Goal: Transaction & Acquisition: Purchase product/service

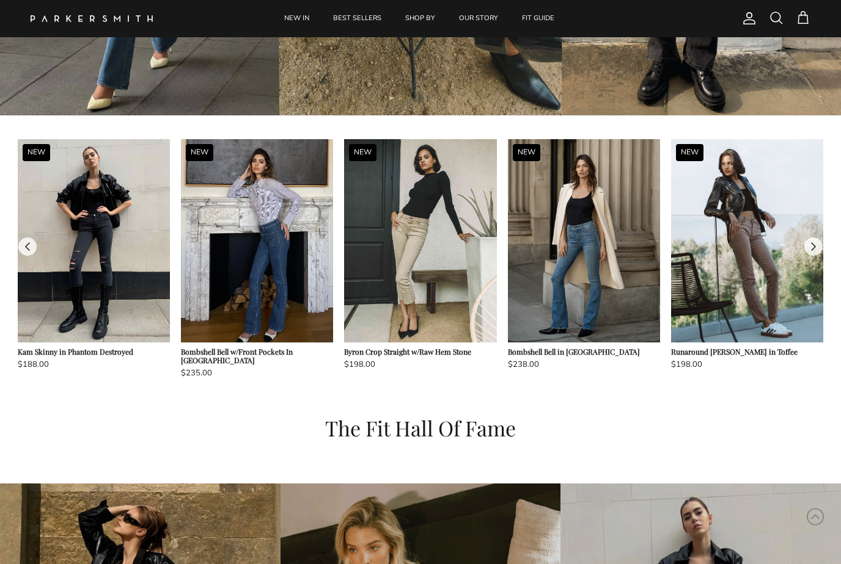
scroll to position [961, 0]
click at [749, 290] on img at bounding box center [747, 240] width 152 height 203
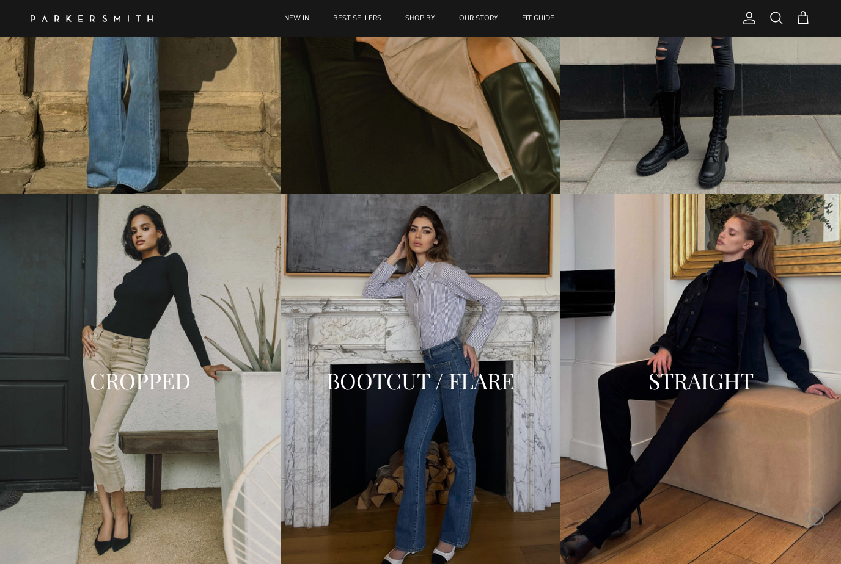
scroll to position [1625, 0]
click at [708, 408] on div "STRAIGHT" at bounding box center [700, 381] width 280 height 374
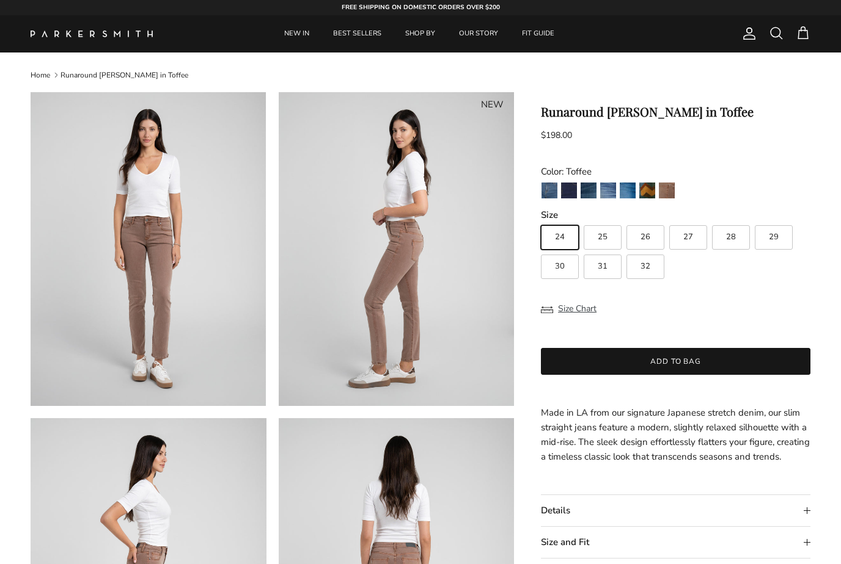
click at [658, 236] on label "26" at bounding box center [645, 237] width 38 height 24
click at [541, 221] on input "26" at bounding box center [540, 220] width 1 height 1
radio input "true"
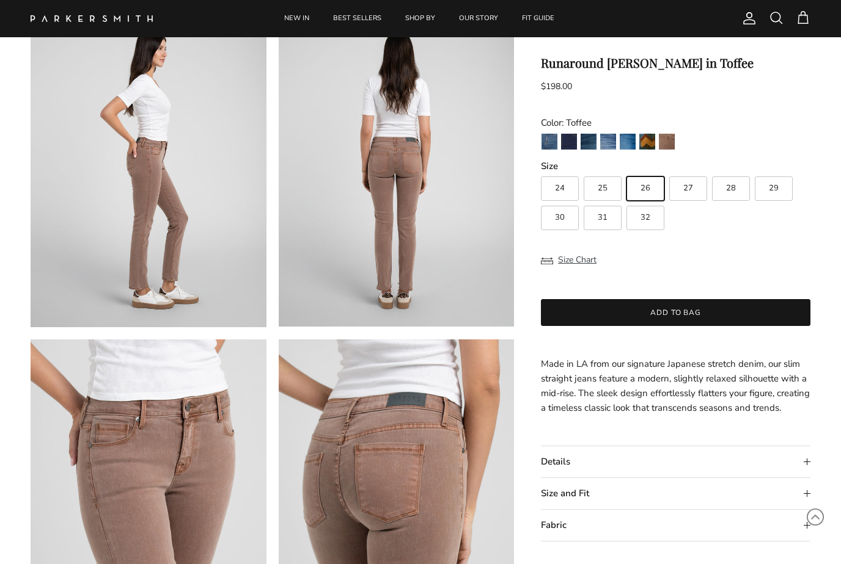
click at [754, 497] on summary "Size and Fit" at bounding box center [675, 493] width 269 height 31
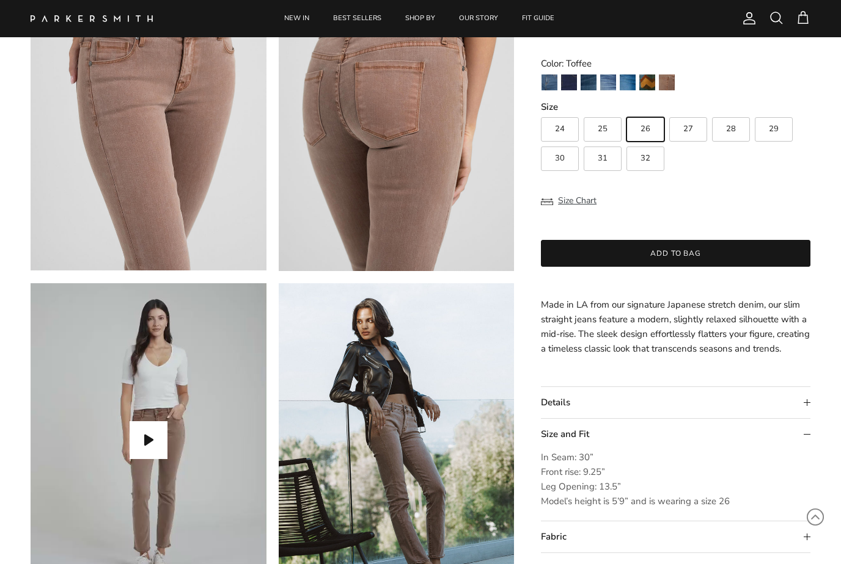
scroll to position [799, 0]
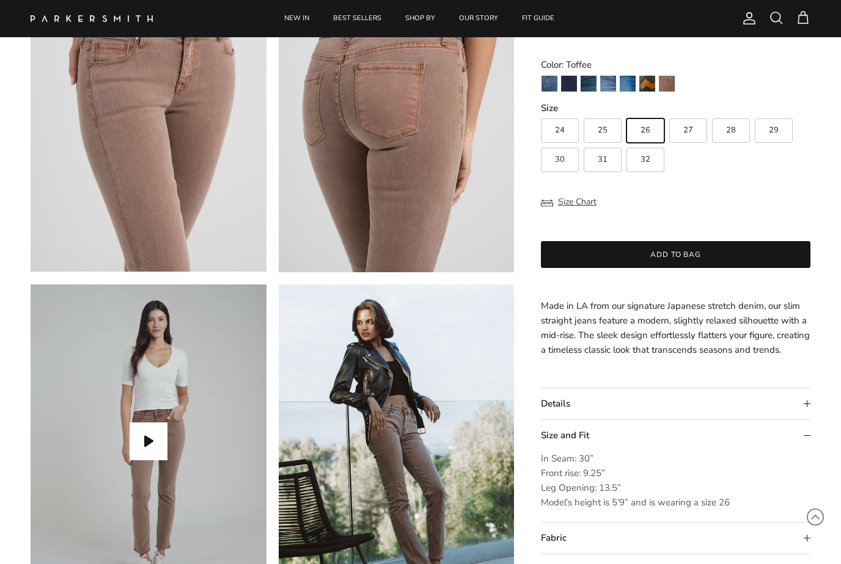
click at [676, 241] on button "Add to bag" at bounding box center [675, 254] width 269 height 27
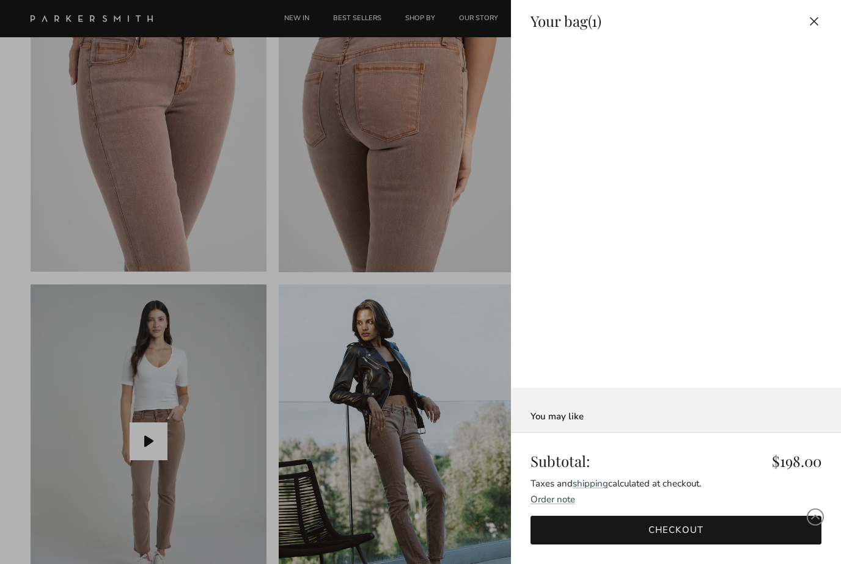
scroll to position [36, 0]
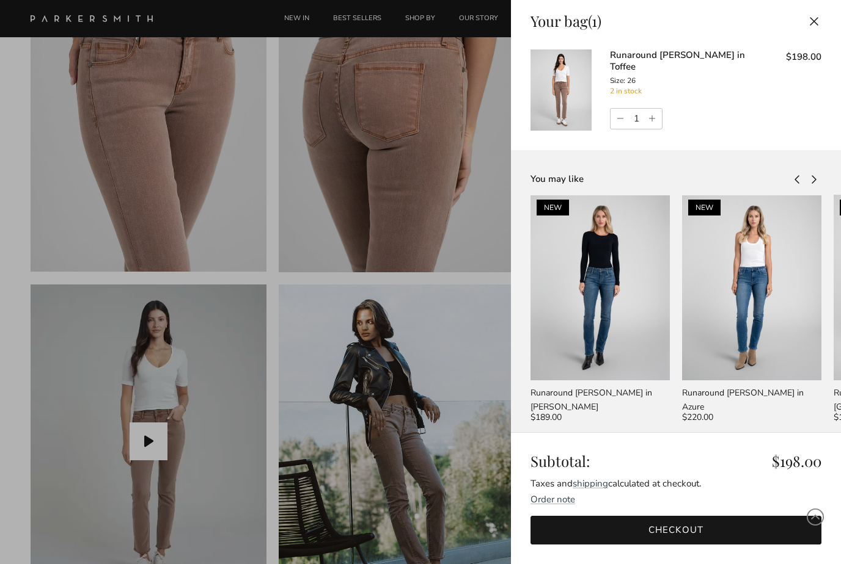
click at [812, 23] on button "Close" at bounding box center [813, 20] width 27 height 27
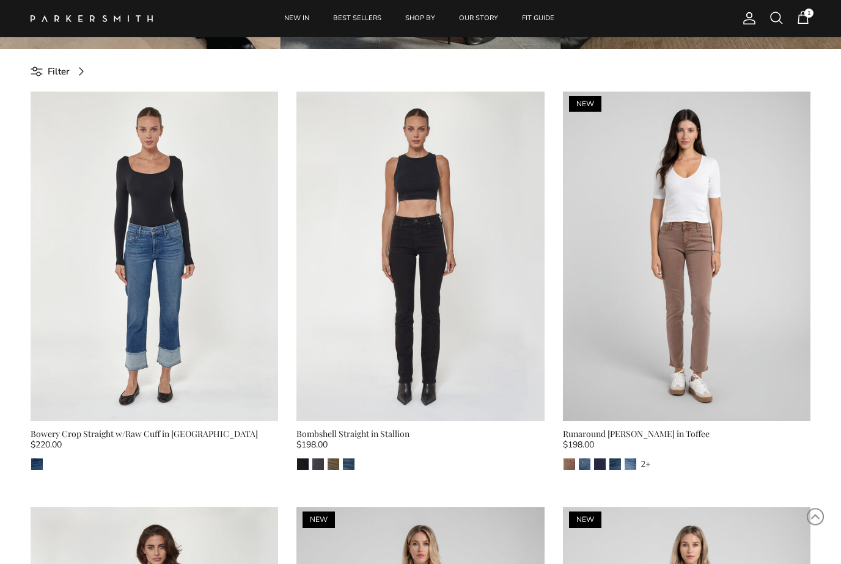
scroll to position [424, 0]
click at [625, 465] on img "Lust" at bounding box center [630, 465] width 12 height 12
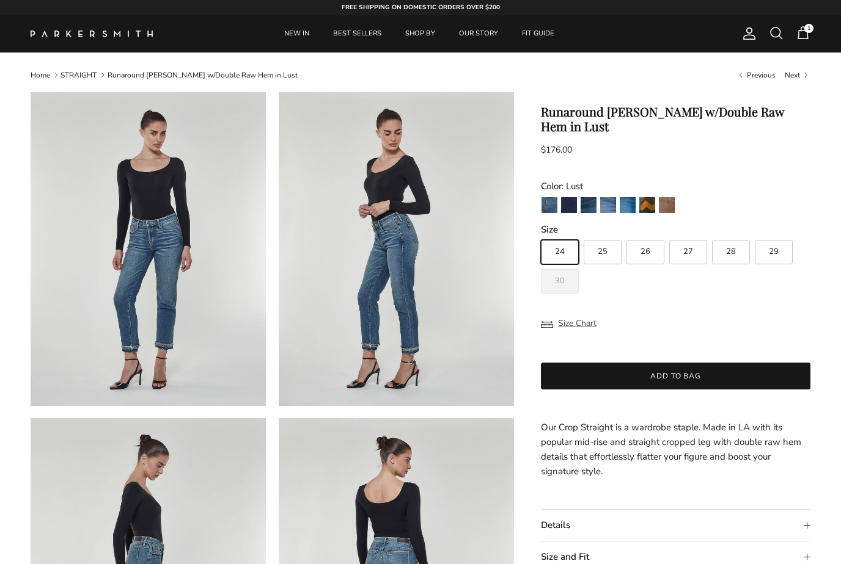
click at [597, 197] on link "Gash" at bounding box center [588, 207] width 17 height 21
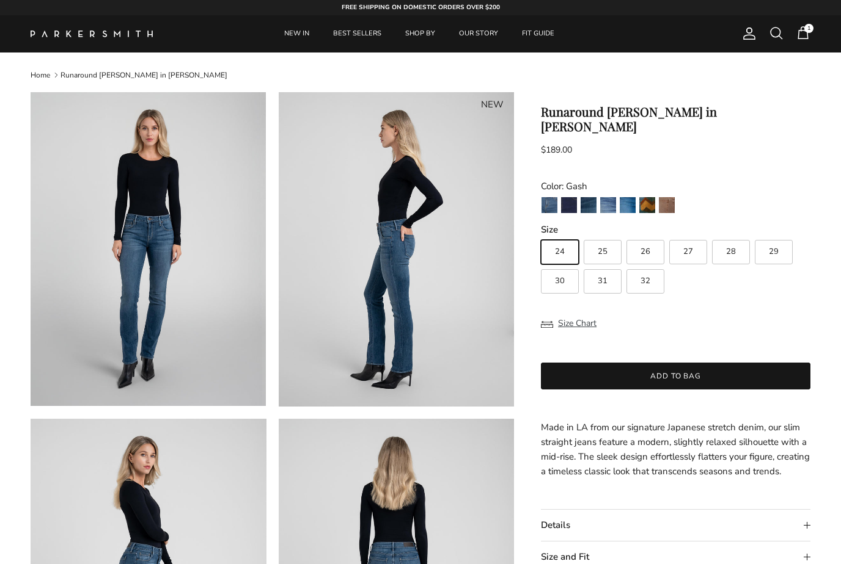
click at [624, 197] on img "Azure" at bounding box center [627, 205] width 16 height 16
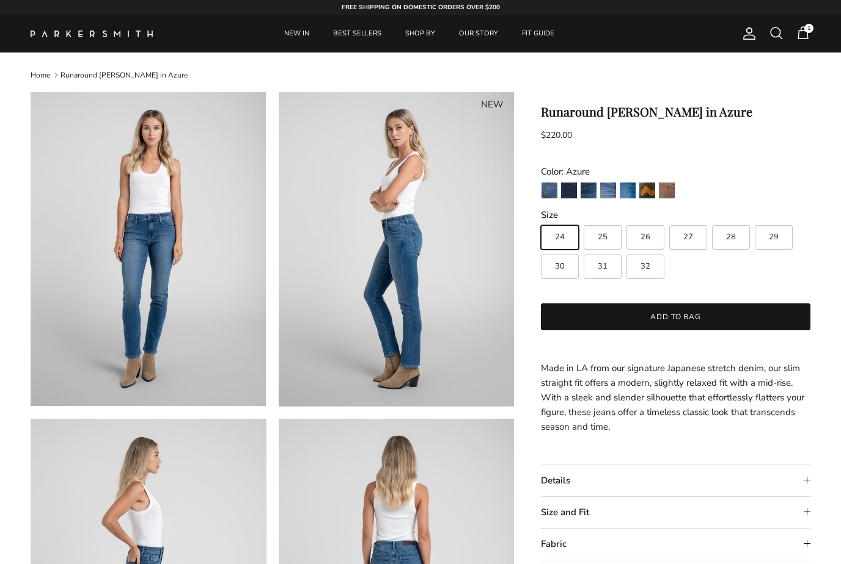
click at [627, 188] on img "Azure" at bounding box center [627, 191] width 16 height 16
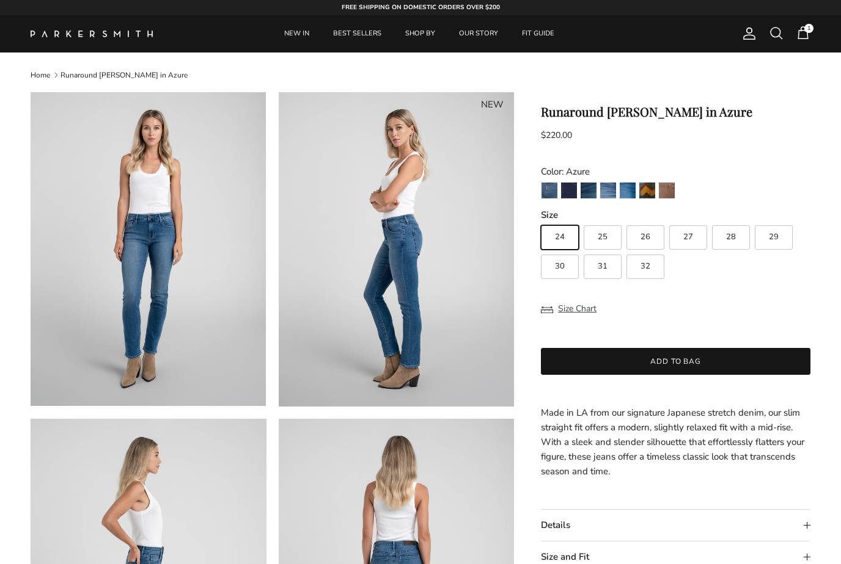
click at [605, 194] on img "Lust" at bounding box center [608, 191] width 16 height 16
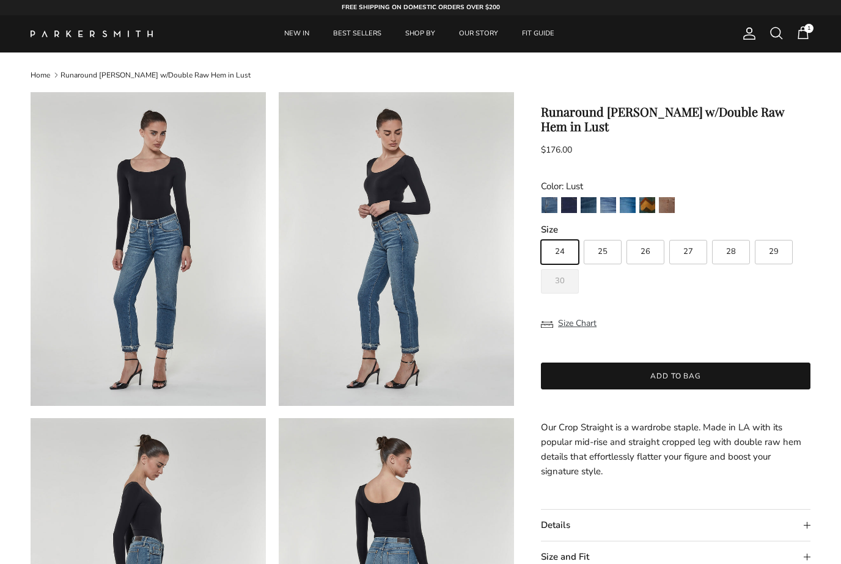
click at [629, 206] on img "Azure" at bounding box center [627, 205] width 16 height 16
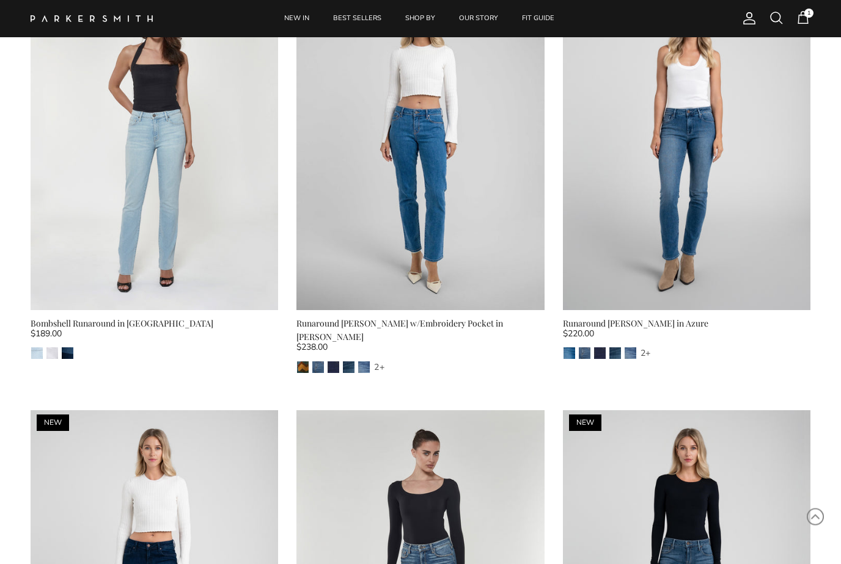
scroll to position [951, 0]
click at [194, 202] on img at bounding box center [154, 145] width 247 height 330
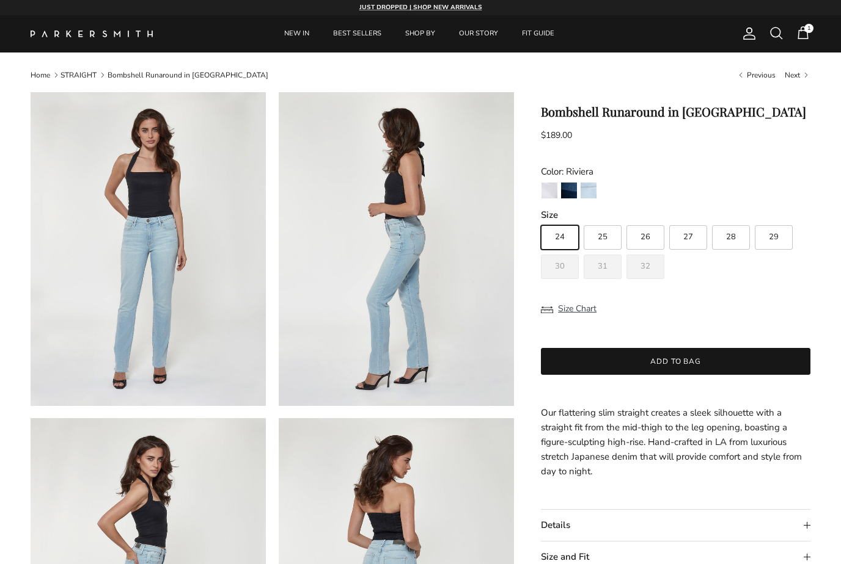
click at [655, 234] on label "26" at bounding box center [645, 237] width 38 height 24
click at [541, 221] on input "26" at bounding box center [540, 220] width 1 height 1
radio input "true"
click at [646, 367] on button "Add to bag" at bounding box center [675, 361] width 269 height 27
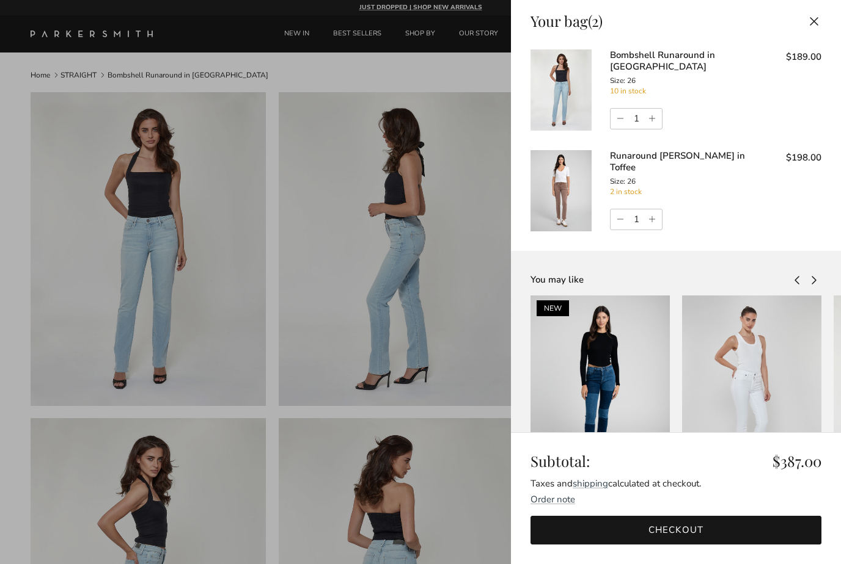
click at [812, 16] on button "Close" at bounding box center [813, 20] width 27 height 27
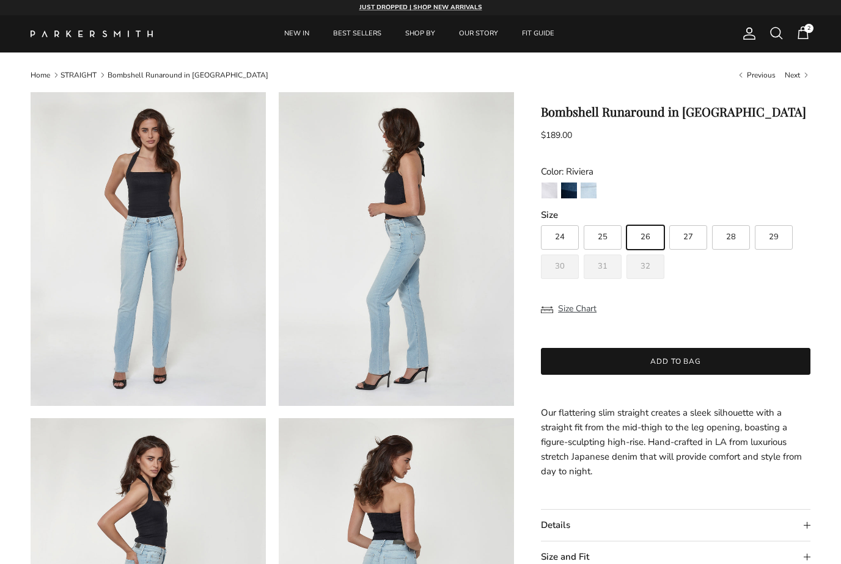
click at [571, 191] on img "Stevie" at bounding box center [569, 191] width 16 height 16
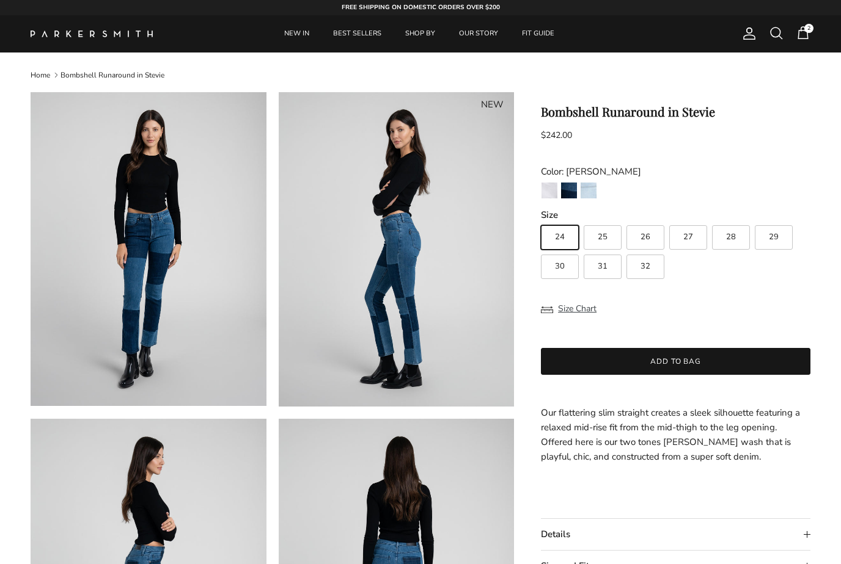
click at [809, 34] on span "2" at bounding box center [802, 33] width 15 height 15
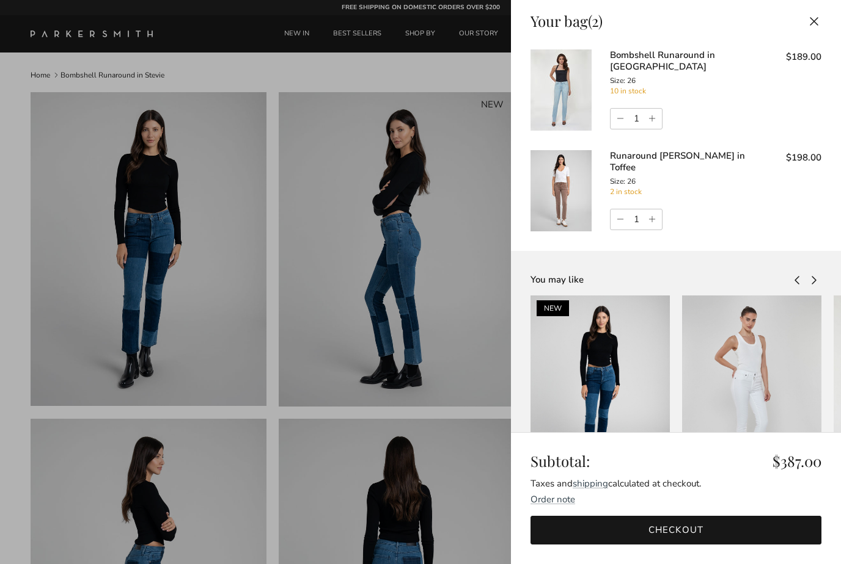
click at [689, 516] on link "Checkout" at bounding box center [675, 530] width 291 height 29
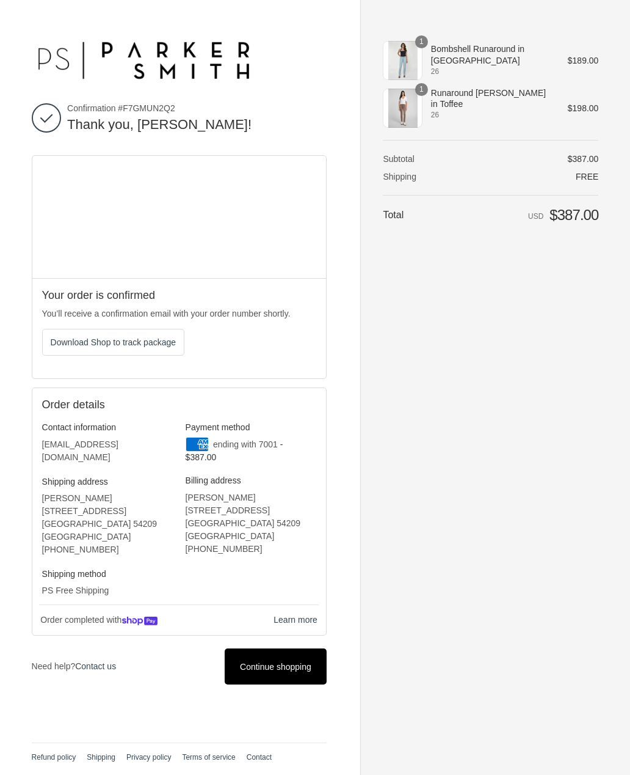
scroll to position [2, 0]
